Goal: Find contact information: Find contact information

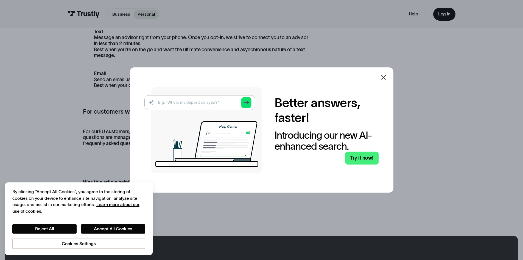
click at [386, 76] on icon at bounding box center [384, 77] width 7 height 7
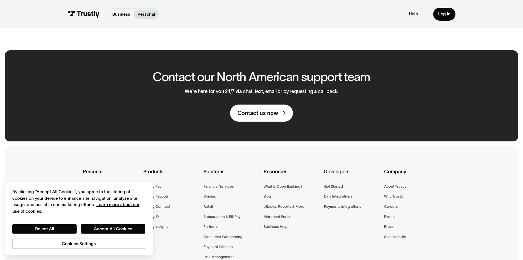
scroll to position [393, 0]
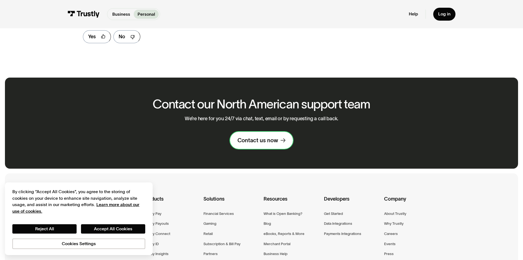
click at [267, 144] on div "Contact us now" at bounding box center [258, 140] width 41 height 7
